Goal: Transaction & Acquisition: Purchase product/service

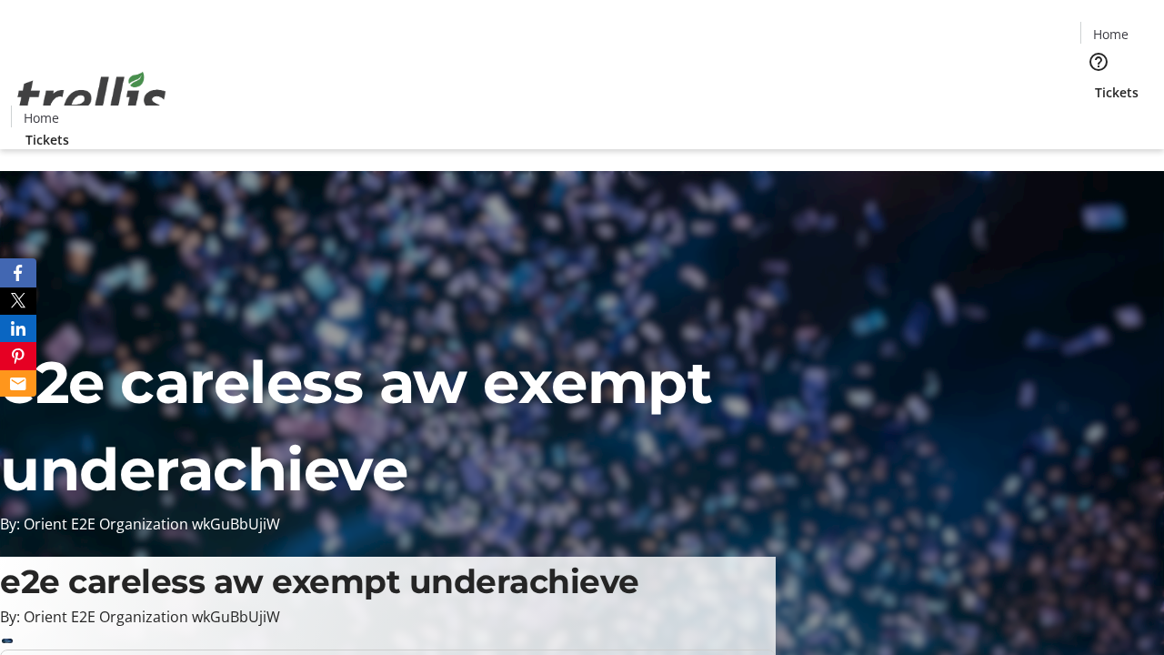
click at [1095, 83] on span "Tickets" at bounding box center [1117, 92] width 44 height 19
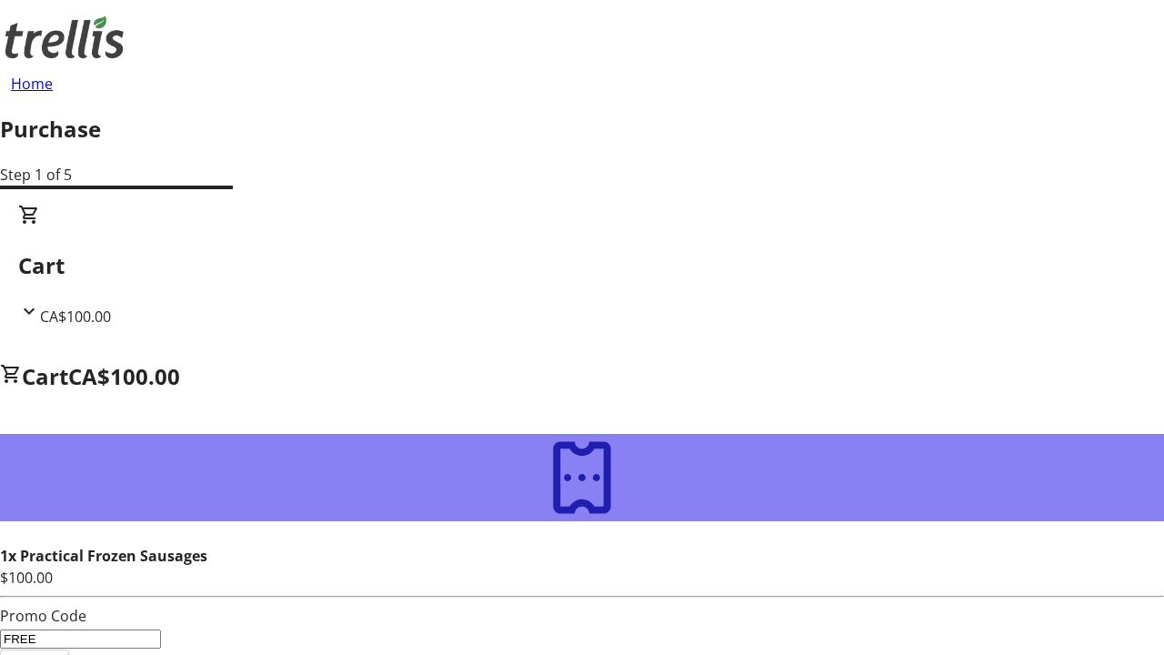
type input "FREE"
click at [55, 650] on span "Apply" at bounding box center [35, 661] width 40 height 22
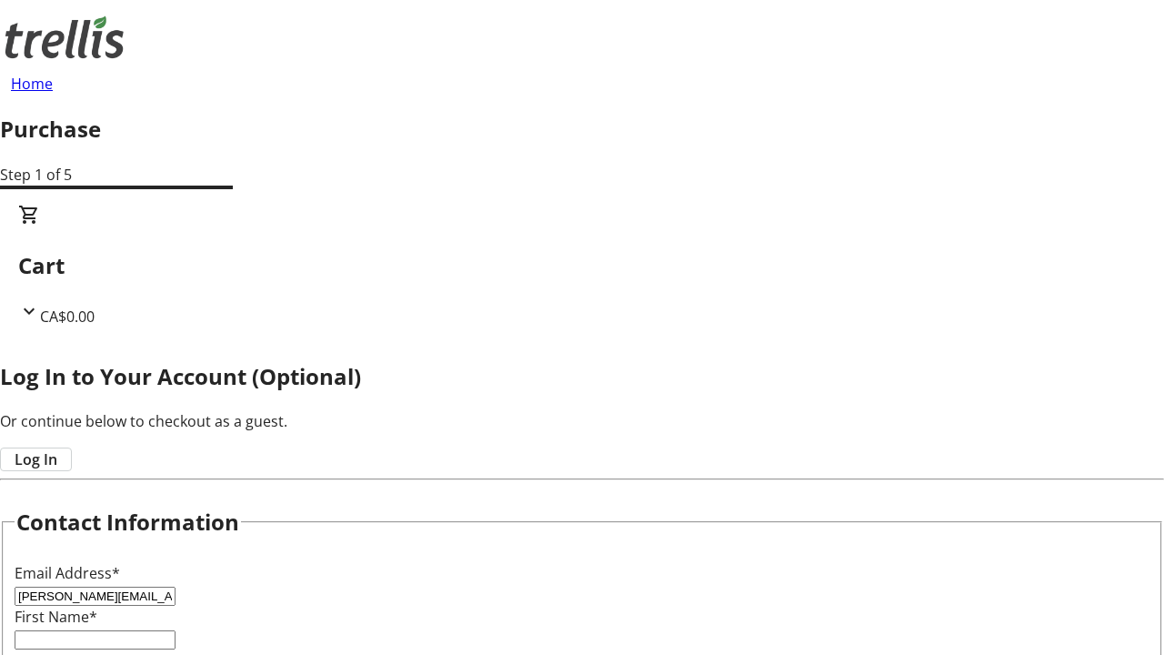
type input "[PERSON_NAME][EMAIL_ADDRESS][DOMAIN_NAME]"
type input "[PERSON_NAME]"
